Goal: Find specific page/section: Find specific page/section

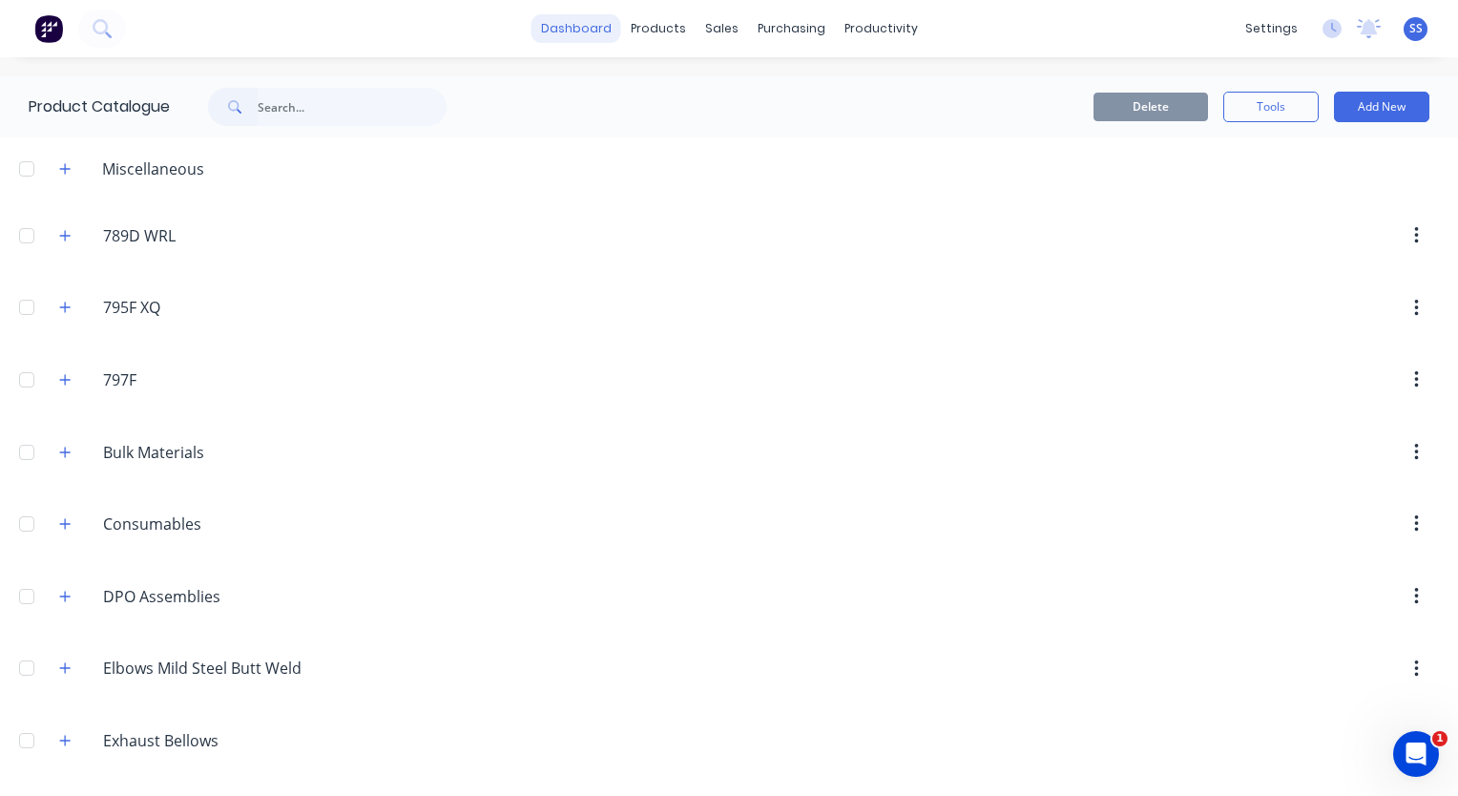
click at [572, 29] on link "dashboard" at bounding box center [576, 28] width 90 height 29
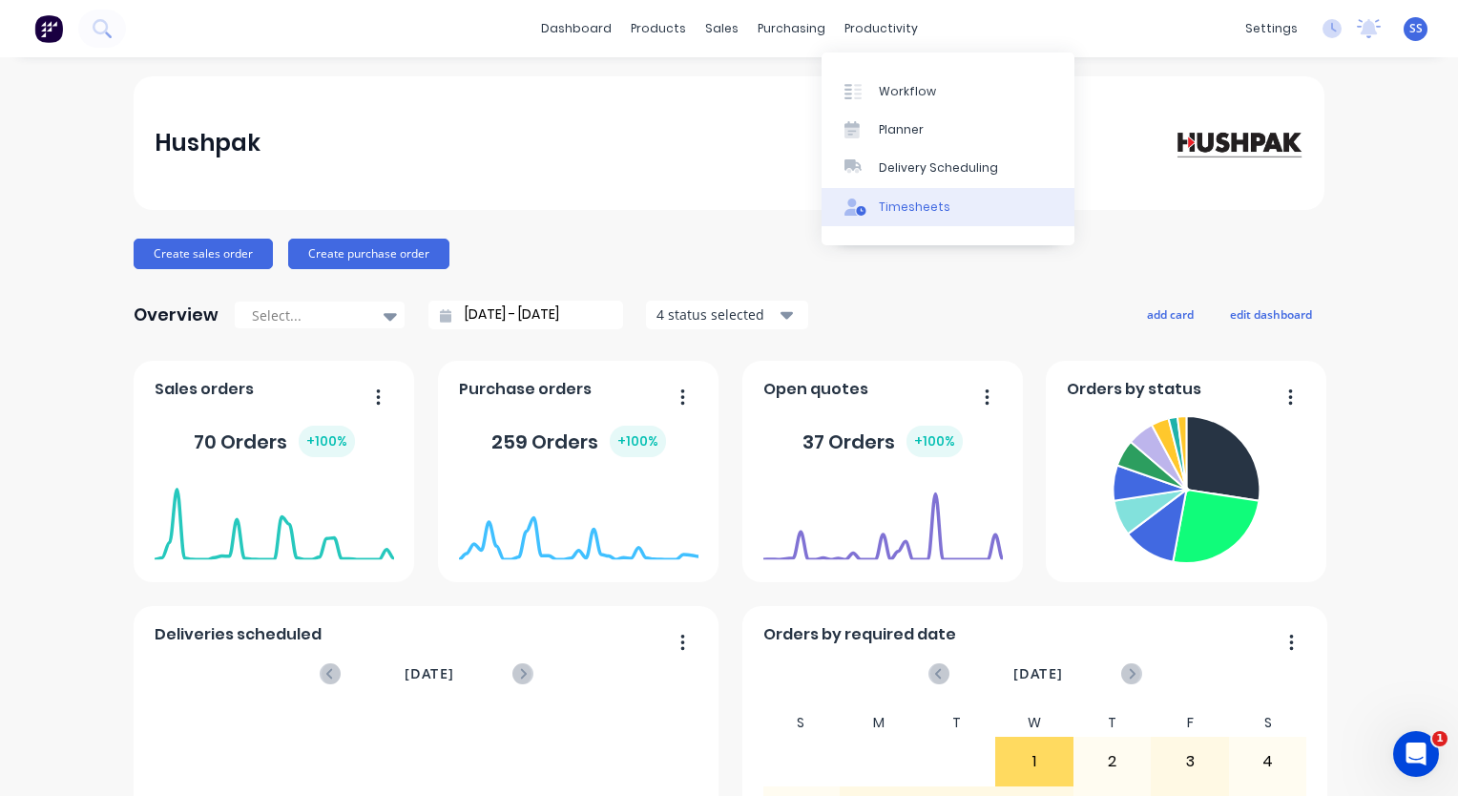
click at [965, 216] on link "Timesheets" at bounding box center [948, 207] width 253 height 38
